Goal: Find contact information: Find contact information

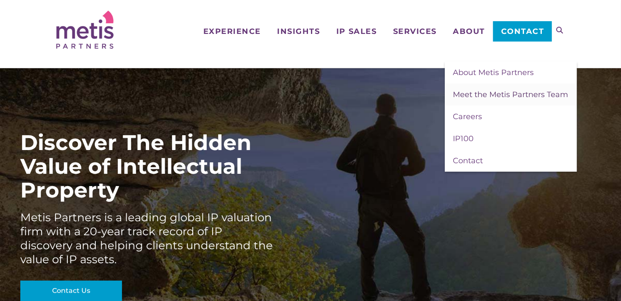
click at [483, 94] on span "Meet the Metis Partners Team" at bounding box center [510, 94] width 115 height 9
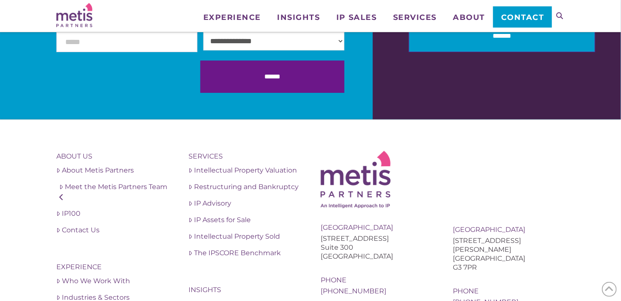
scroll to position [1797, 0]
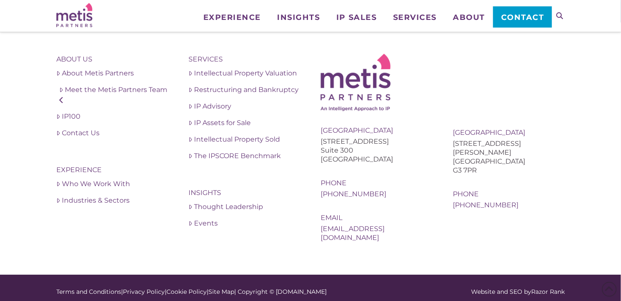
drag, startPoint x: 520, startPoint y: 196, endPoint x: 456, endPoint y: 200, distance: 65.0
click at [456, 200] on div "About Us About Metis Partners Meet the Metis Partners Team IP100 Contact Us Exp…" at bounding box center [310, 148] width 509 height 188
copy link "[PHONE_NUMBER]"
